Goal: Find contact information: Find contact information

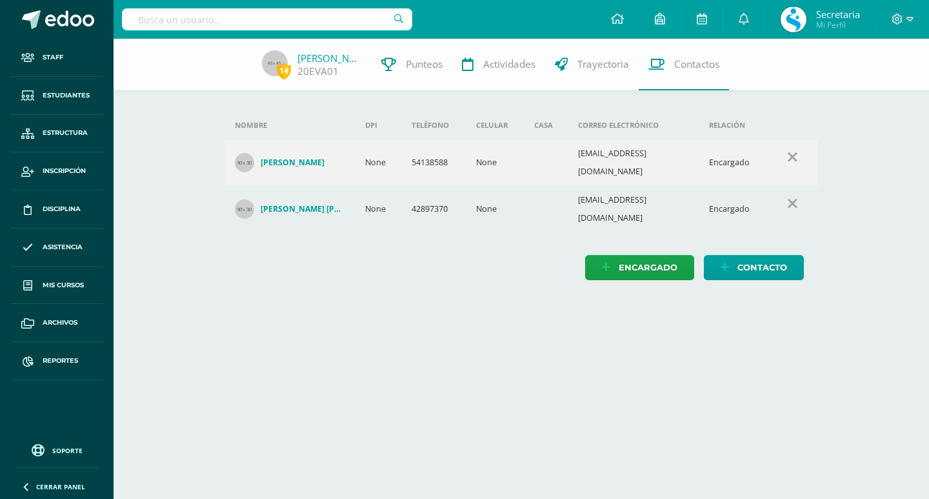
click at [212, 21] on input "text" at bounding box center [267, 19] width 290 height 22
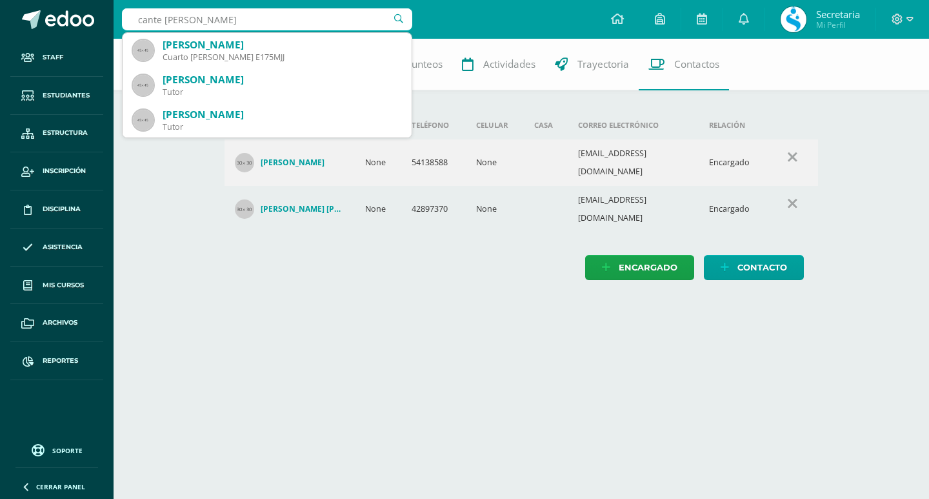
type input "cante benitez"
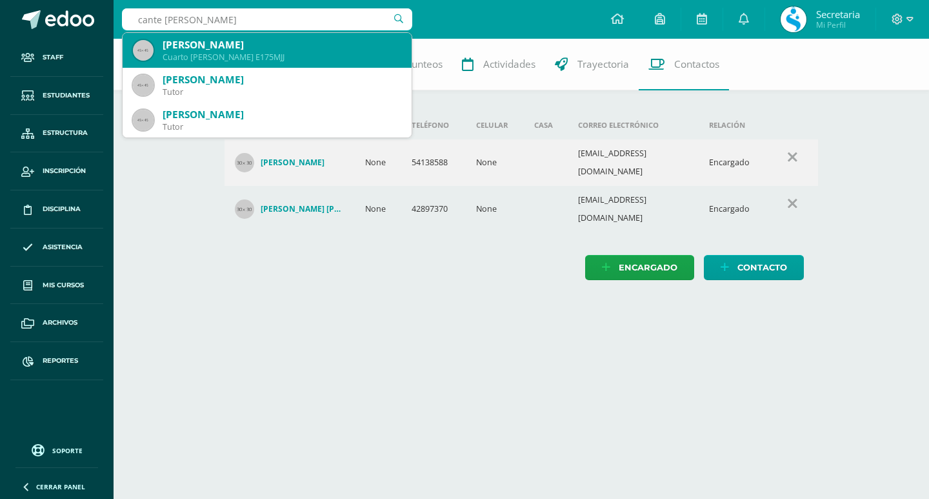
click at [235, 50] on div "Marilyn Celeste Cante Benitez" at bounding box center [282, 45] width 239 height 14
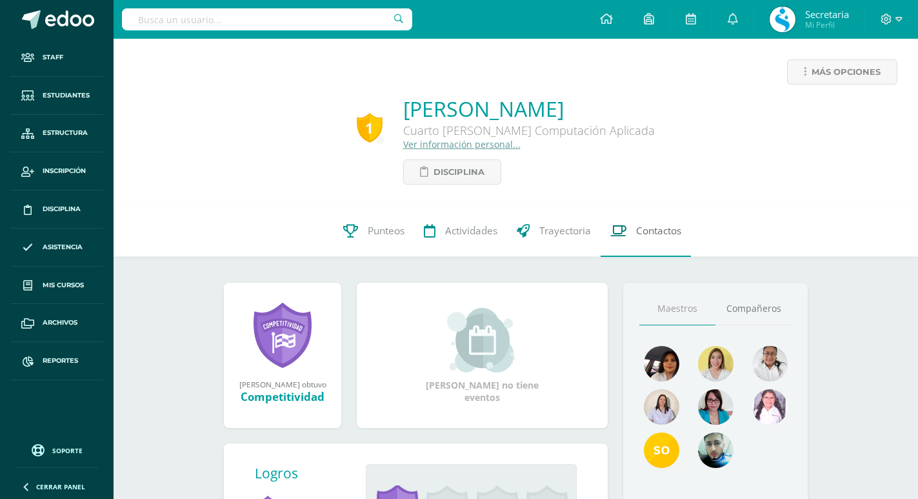
click at [647, 240] on link "Contactos" at bounding box center [646, 231] width 90 height 52
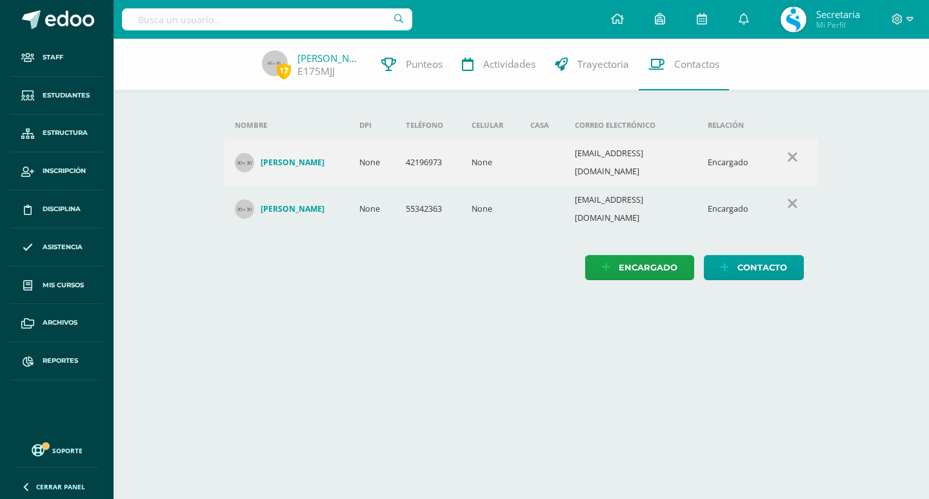
click at [206, 24] on input "text" at bounding box center [267, 19] width 290 height 22
type input "azuany"
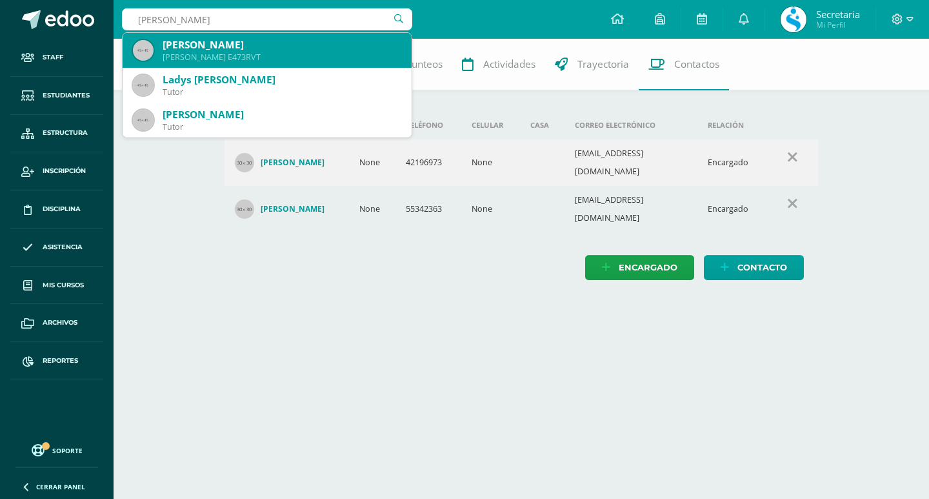
click at [212, 52] on div "Quinto BADI BADI E473RVT" at bounding box center [282, 57] width 239 height 11
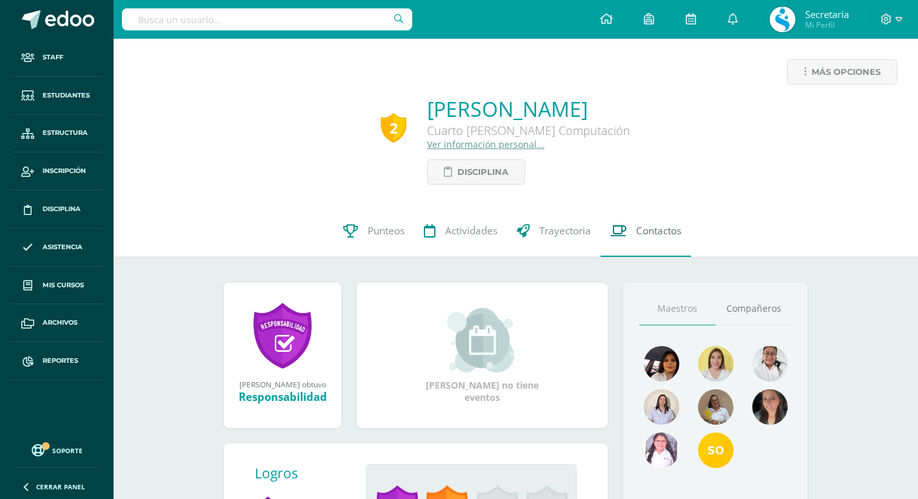
click at [647, 219] on link "Contactos" at bounding box center [646, 231] width 90 height 52
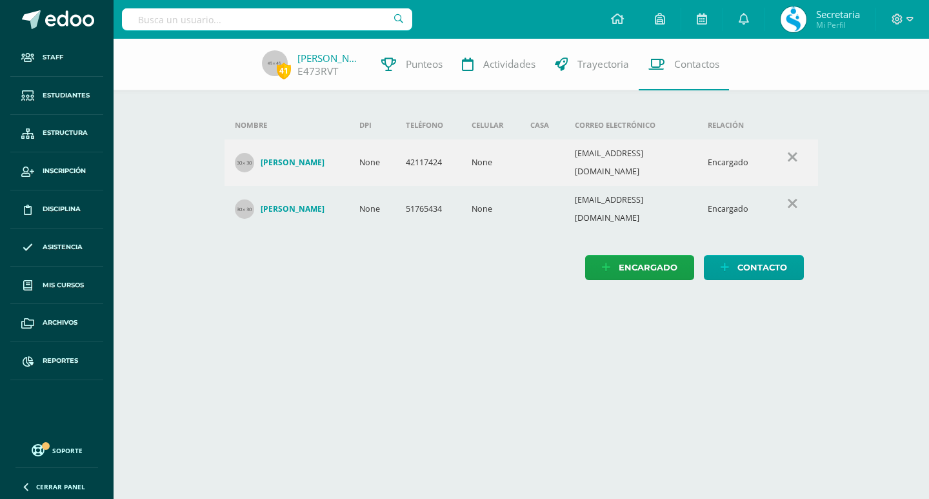
click at [441, 194] on td "51765434" at bounding box center [429, 209] width 66 height 46
click at [453, 194] on td "51765434" at bounding box center [429, 209] width 66 height 46
drag, startPoint x: 417, startPoint y: 199, endPoint x: 426, endPoint y: 198, distance: 9.1
click at [426, 198] on td "51765434" at bounding box center [429, 209] width 66 height 46
click at [416, 199] on td "51765434" at bounding box center [429, 209] width 66 height 46
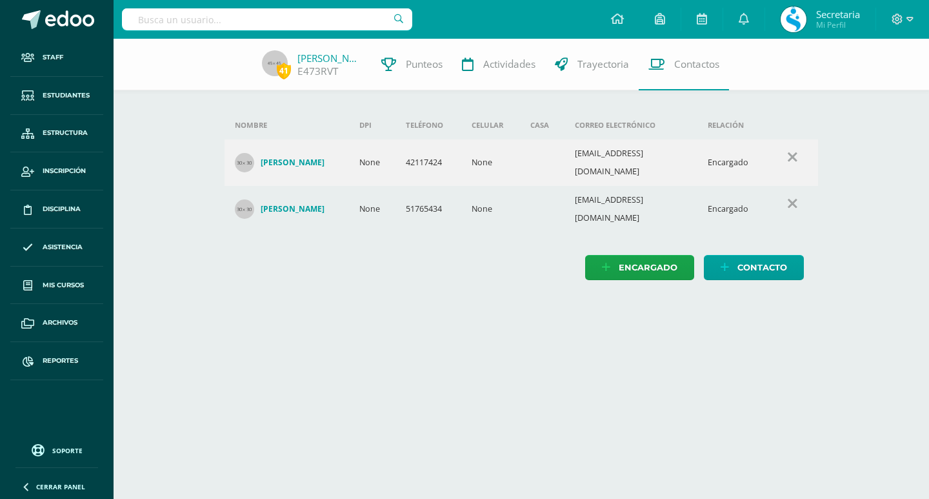
click at [914, 18] on div at bounding box center [902, 19] width 53 height 39
click at [890, 17] on div at bounding box center [902, 19] width 53 height 39
click at [896, 17] on icon at bounding box center [898, 20] width 12 height 12
click at [907, 21] on icon at bounding box center [910, 20] width 7 height 12
click at [900, 26] on div at bounding box center [902, 19] width 53 height 39
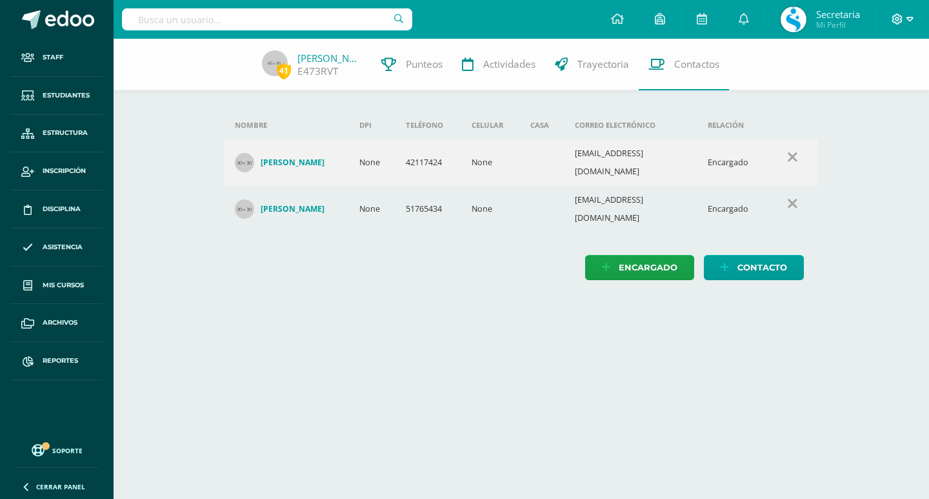
click at [900, 19] on icon at bounding box center [898, 20] width 12 height 12
click at [823, 103] on span "Cerrar sesión" at bounding box center [819, 107] width 58 height 12
